Goal: Information Seeking & Learning: Learn about a topic

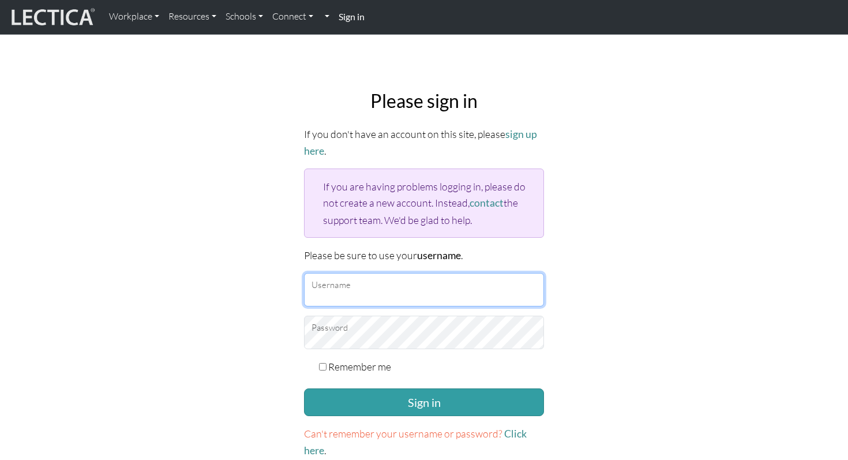
click at [381, 300] on input "Username" at bounding box center [424, 289] width 240 height 33
type input "[EMAIL_ADDRESS][DOMAIN_NAME]"
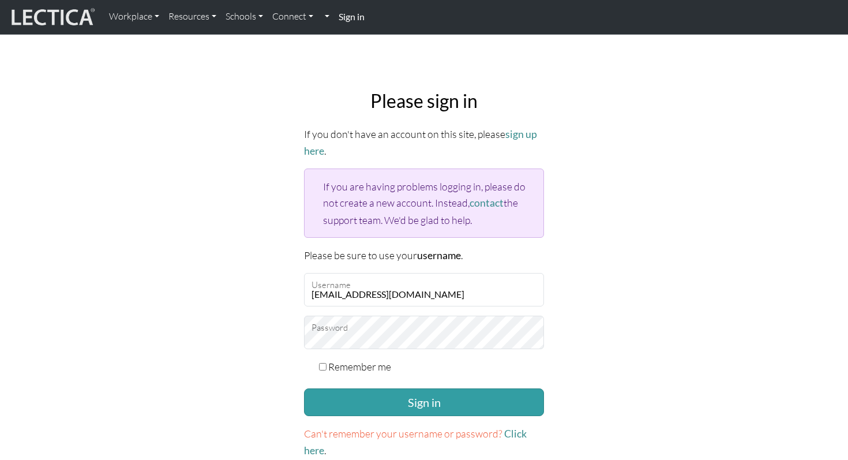
click at [344, 367] on label "Remember me" at bounding box center [359, 366] width 63 height 16
click at [327, 367] on input "Remember me" at bounding box center [323, 367] width 8 height 8
checkbox input "true"
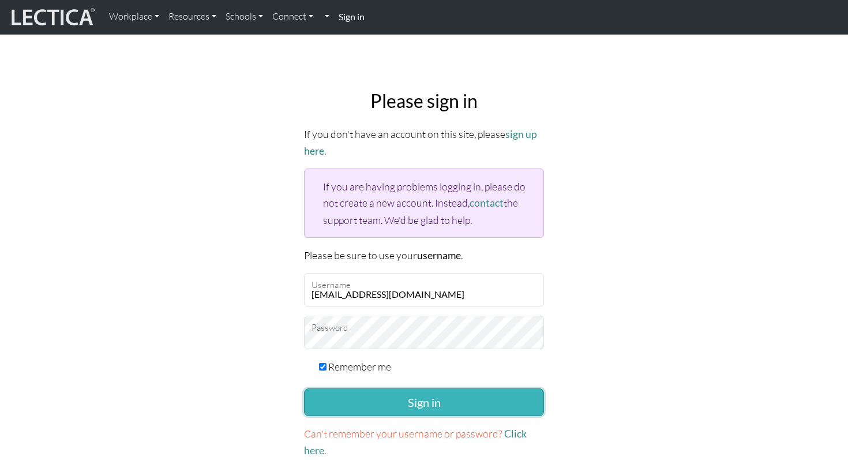
click at [384, 400] on button "Sign in" at bounding box center [424, 402] width 240 height 28
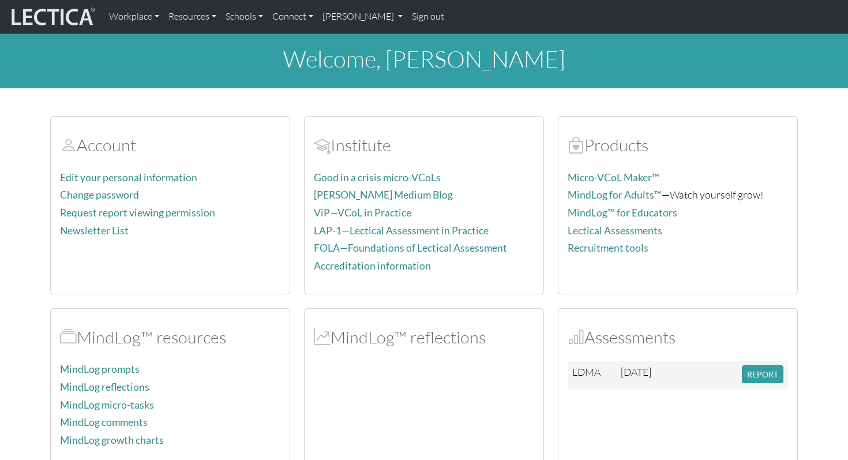
click at [788, 375] on div "Assessments LDMA 2025-08-09 REPORT" at bounding box center [678, 397] width 239 height 177
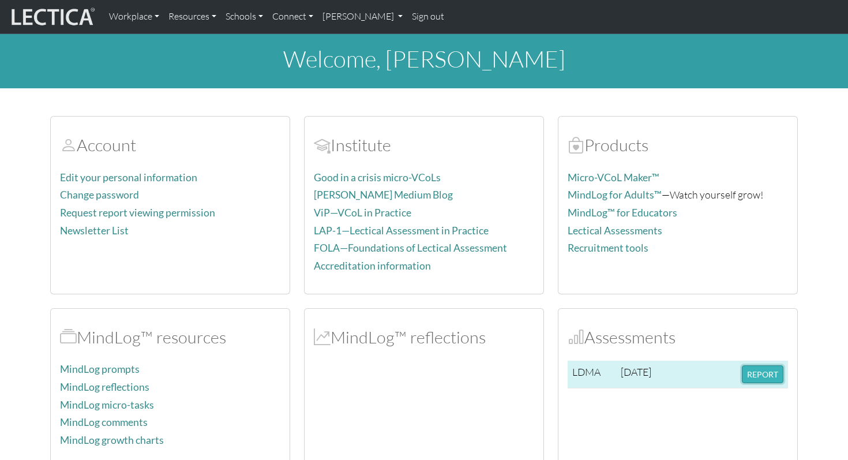
click at [769, 375] on button "REPORT" at bounding box center [763, 374] width 42 height 18
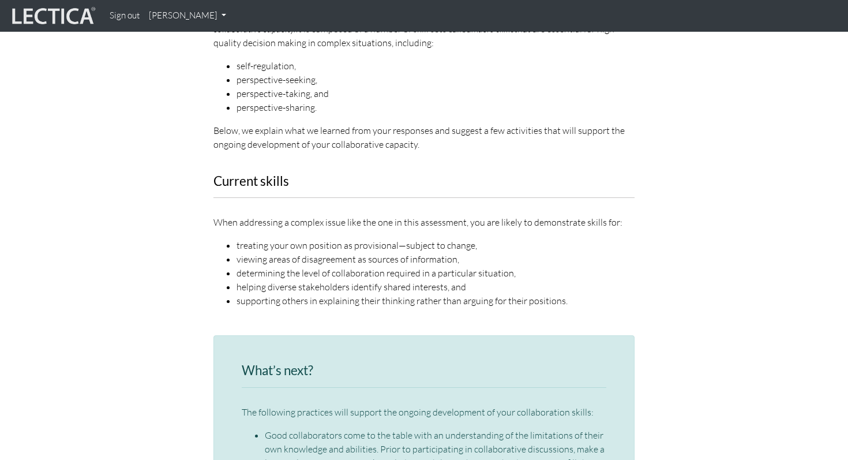
scroll to position [1457, 0]
click at [380, 237] on li "treating your own position as provisional—subject to change," at bounding box center [436, 244] width 398 height 14
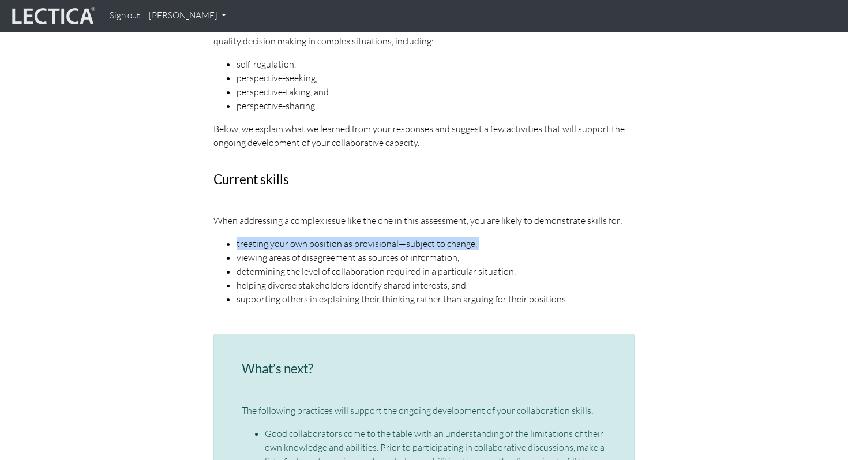
click at [380, 237] on li "treating your own position as provisional—subject to change," at bounding box center [436, 244] width 398 height 14
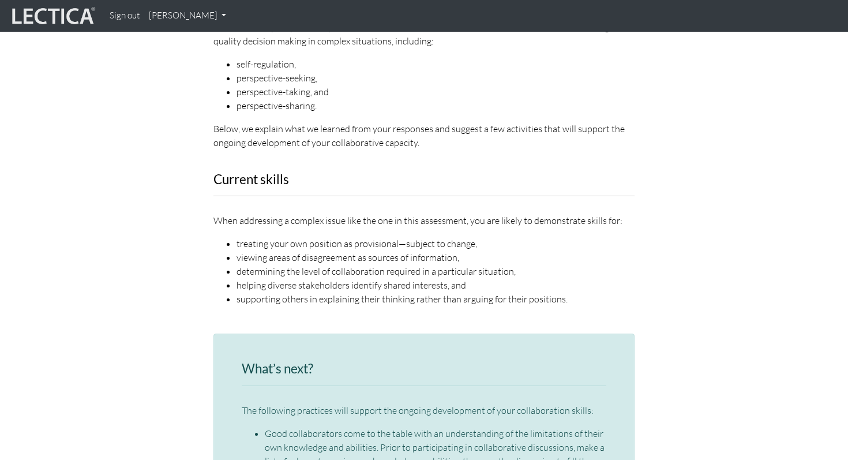
click at [373, 250] on li "viewing areas of disagreement as sources of information," at bounding box center [436, 257] width 398 height 14
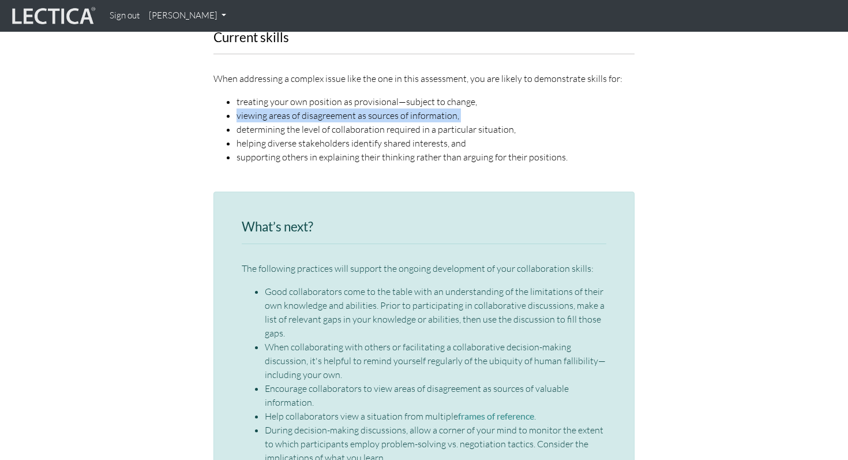
scroll to position [1644, 0]
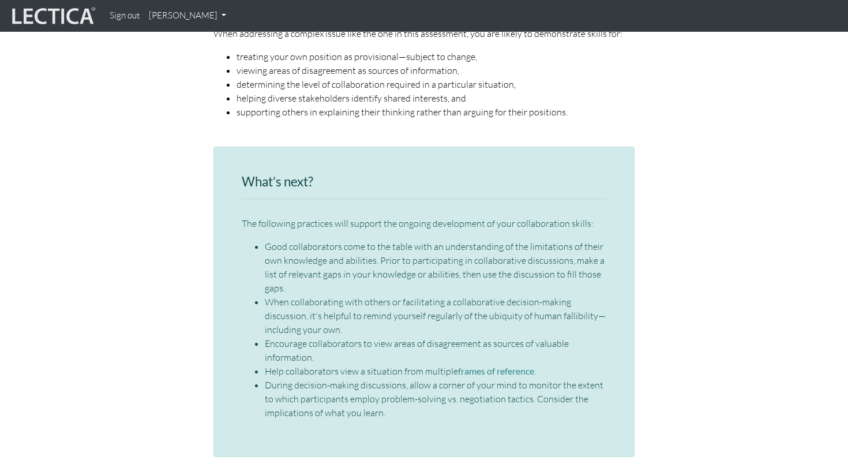
click at [373, 240] on li "Good collaborators come to the table with an understanding of the limitations o…" at bounding box center [436, 267] width 342 height 55
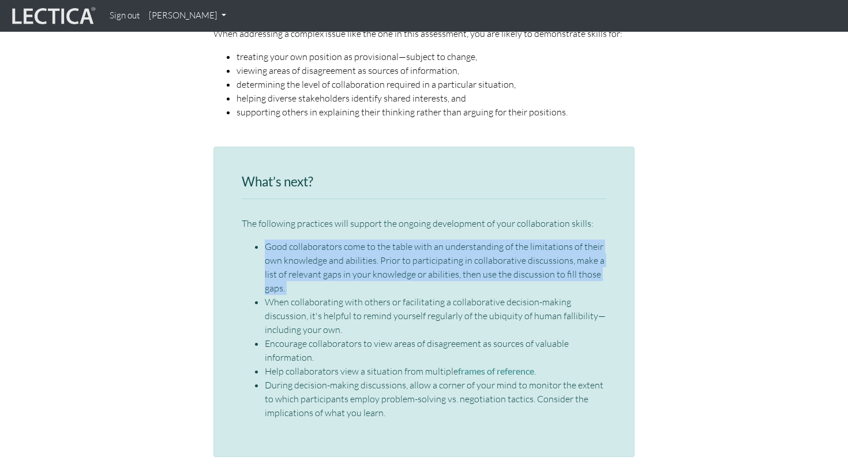
click at [373, 240] on li "Good collaborators come to the table with an understanding of the limitations o…" at bounding box center [436, 267] width 342 height 55
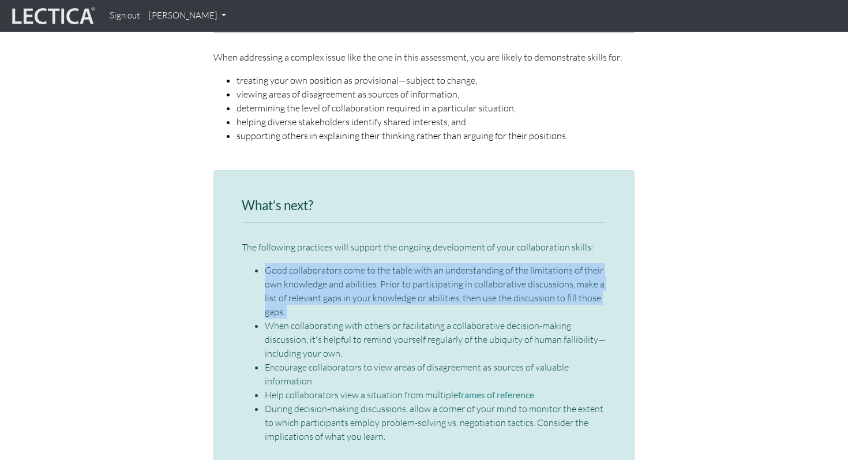
scroll to position [1622, 0]
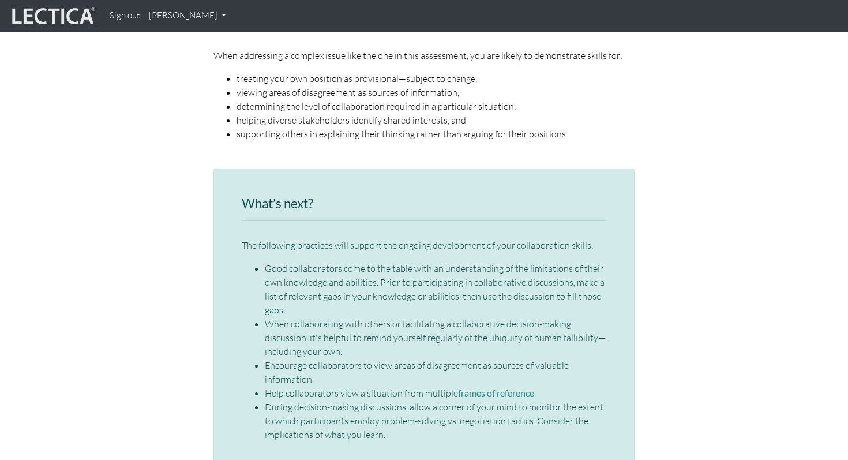
click at [362, 317] on li "When collaborating with others or facilitating a collaborative decision-making …" at bounding box center [436, 338] width 342 height 42
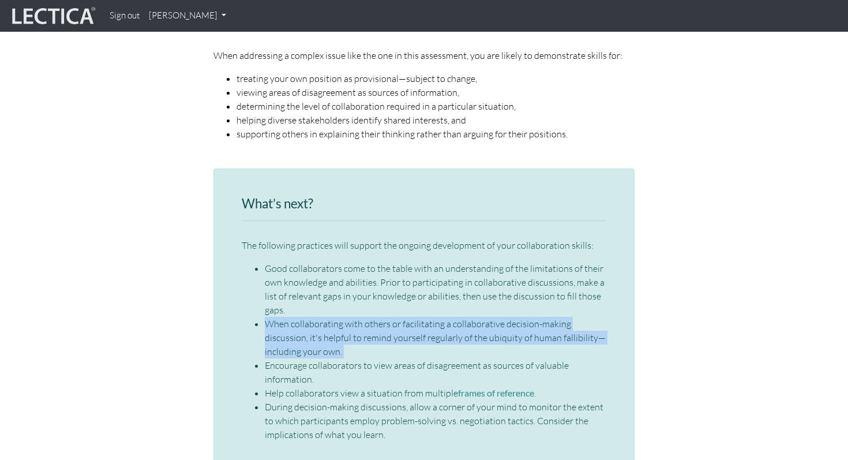
click at [362, 317] on li "When collaborating with others or facilitating a collaborative decision-making …" at bounding box center [436, 338] width 342 height 42
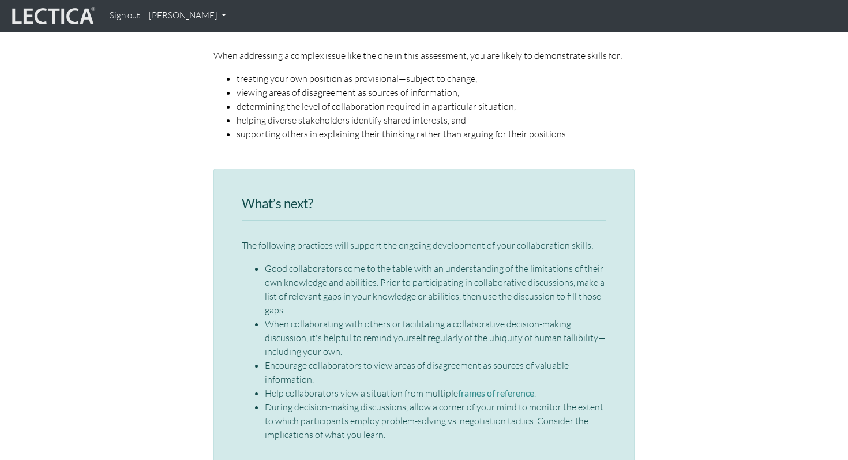
click at [346, 358] on li "Encourage collaborators to view areas of disagreement as sources of valuable in…" at bounding box center [436, 372] width 342 height 28
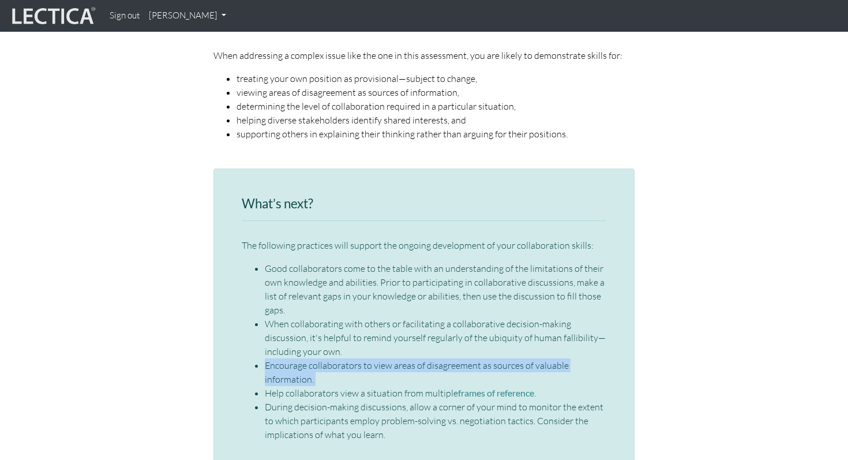
click at [346, 358] on li "Encourage collaborators to view areas of disagreement as sources of valuable in…" at bounding box center [436, 372] width 342 height 28
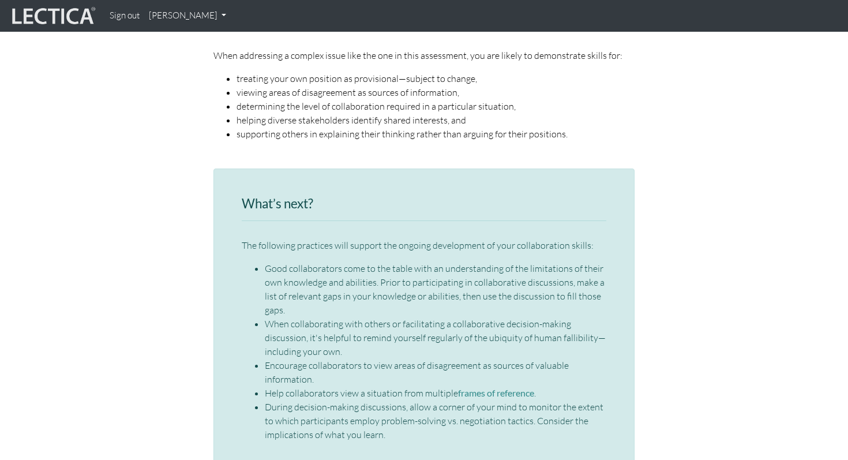
click at [342, 386] on li "Help collaborators view a situation from multiple frames of reference ." at bounding box center [436, 393] width 342 height 14
click at [343, 400] on li "During decision-making discussions, allow a corner of your mind to monitor the …" at bounding box center [436, 421] width 342 height 42
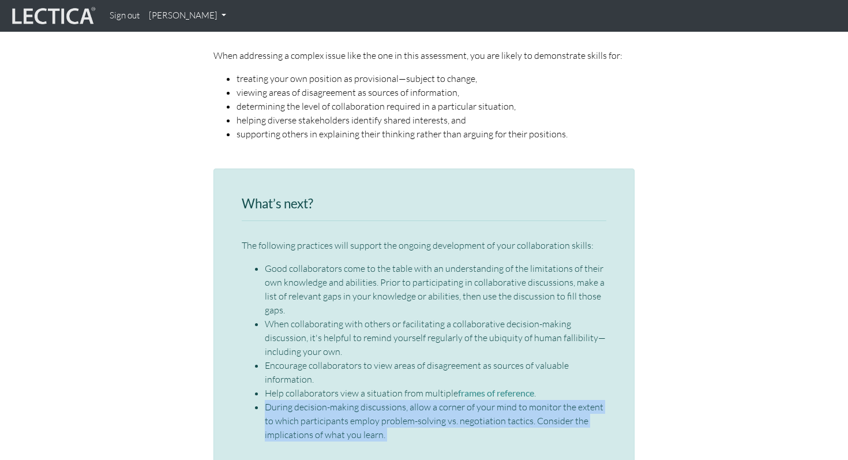
click at [343, 400] on li "During decision-making discussions, allow a corner of your mind to monitor the …" at bounding box center [436, 421] width 342 height 42
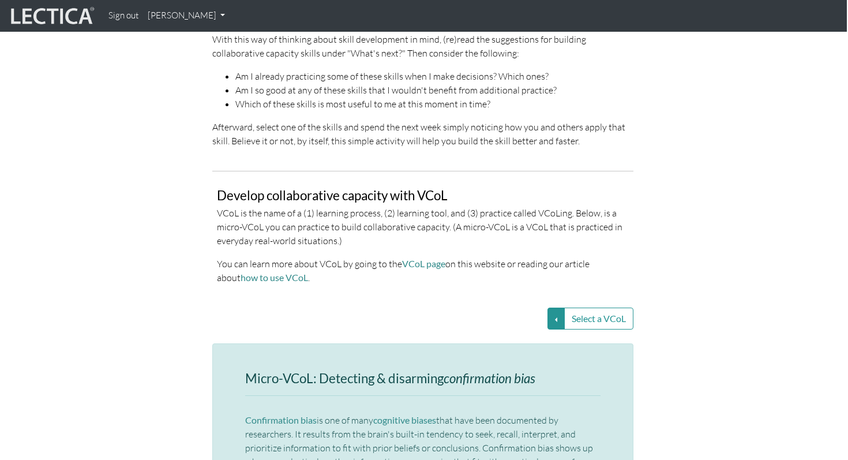
scroll to position [2230, 1]
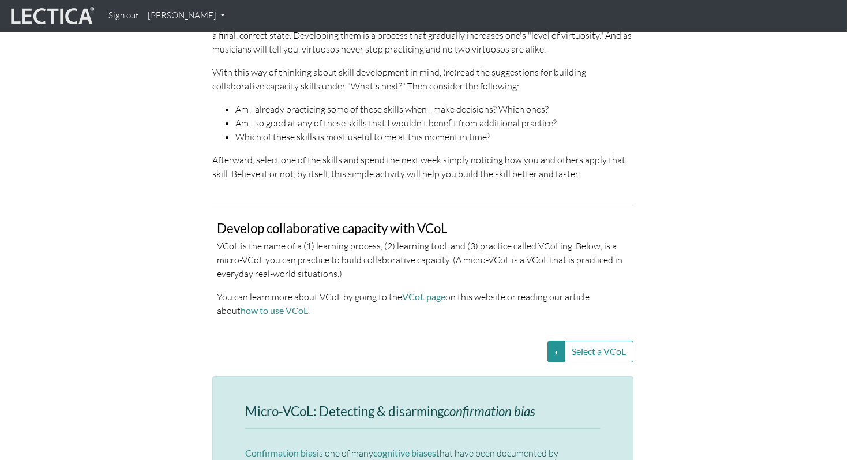
click at [223, 153] on p "Afterward, select one of the skills and spend the next week simply noticing how…" at bounding box center [422, 167] width 421 height 28
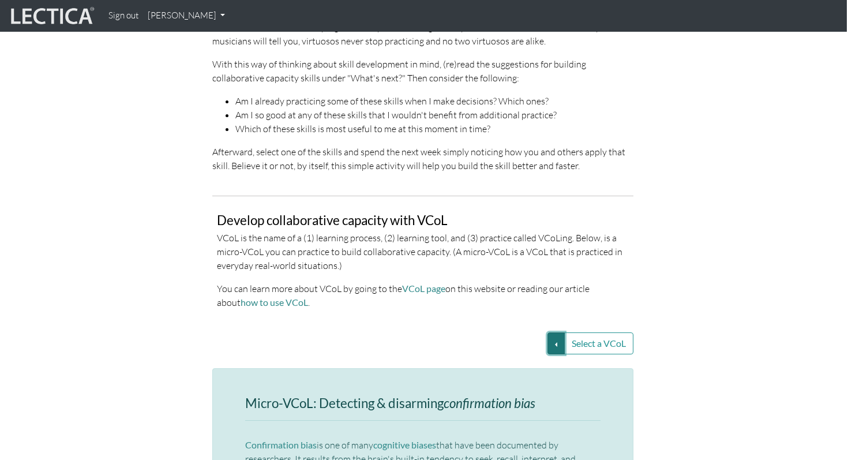
click at [560, 332] on button "Select a VCoL" at bounding box center [556, 343] width 17 height 22
click at [523, 237] on p "VCoL is the name of a (1) learning process, (2) learning tool, and (3) practice…" at bounding box center [423, 252] width 412 height 42
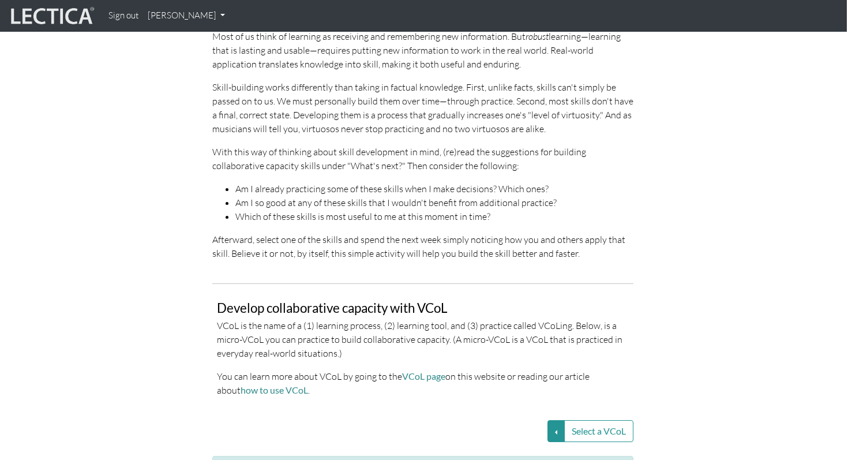
scroll to position [2257, 1]
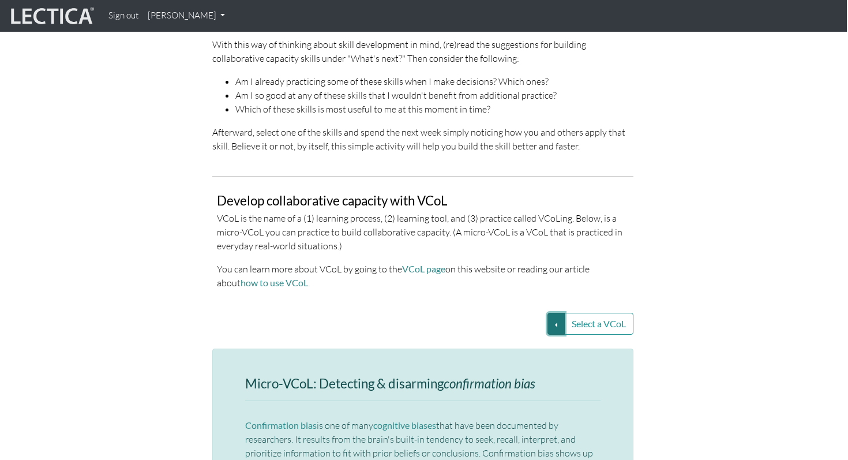
click at [553, 313] on button "Select a VCoL" at bounding box center [556, 324] width 17 height 22
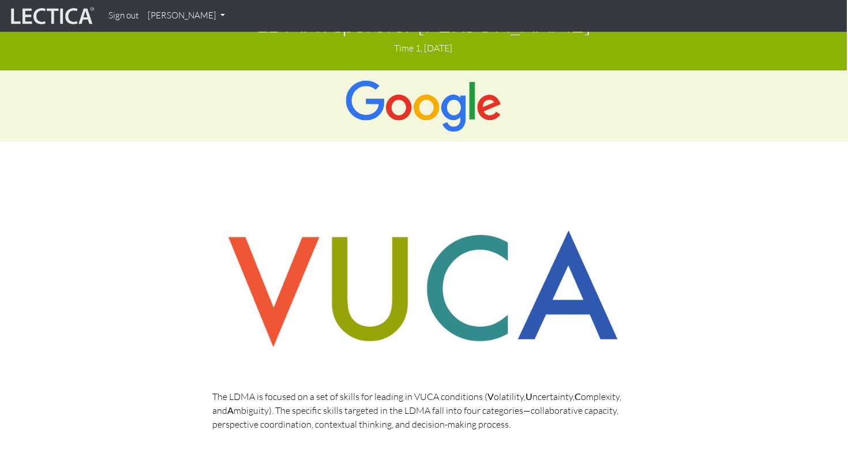
scroll to position [0, 1]
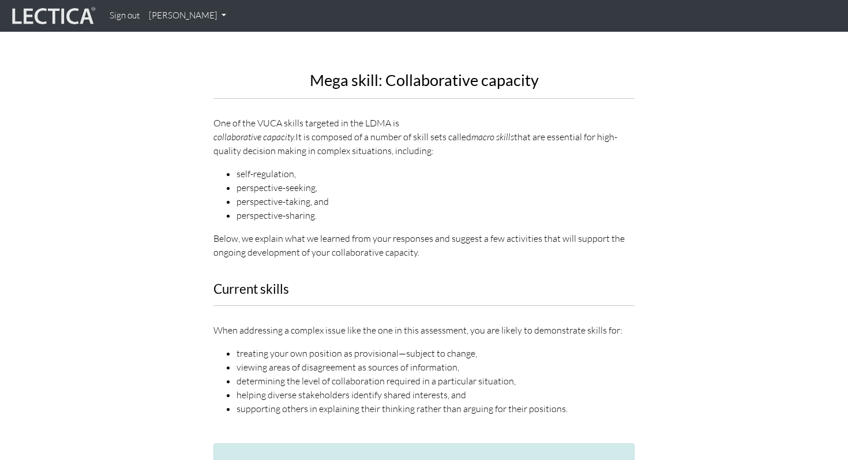
scroll to position [1317, 0]
